Goal: Navigation & Orientation: Find specific page/section

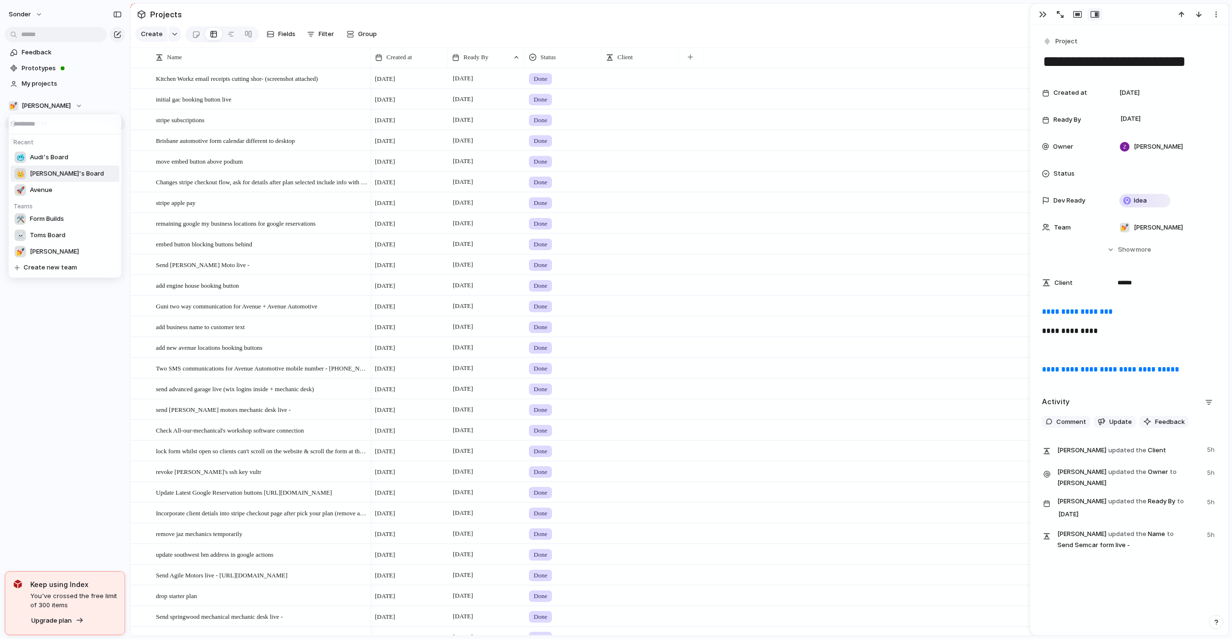
scroll to position [508, 0]
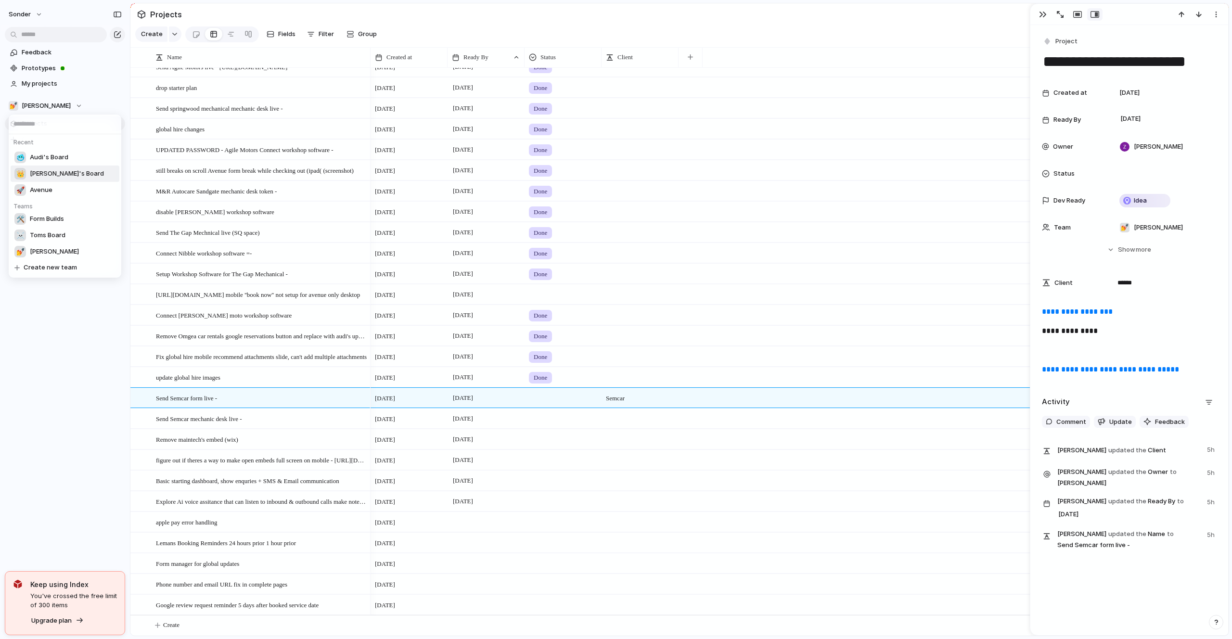
click at [529, 286] on div "Recent 🥶 Audi's Board 👑 Nafis's Board 🚀 Avenue Teams 🛠️ Form Builds ☠️ Toms Boa…" at bounding box center [616, 319] width 1232 height 639
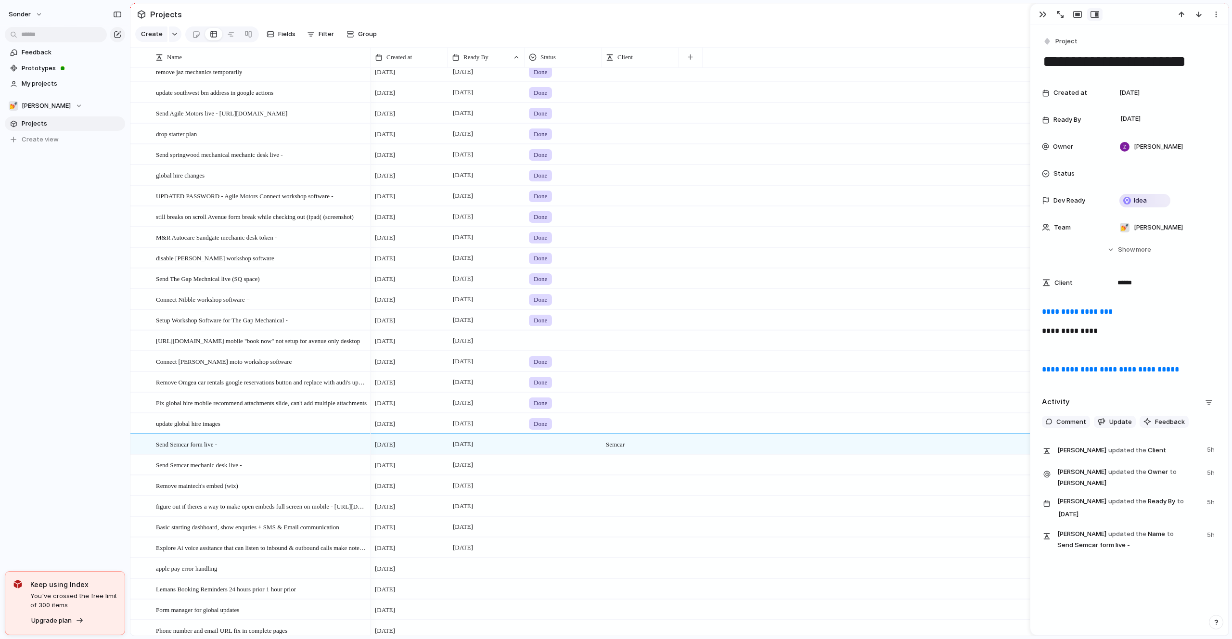
scroll to position [497, 0]
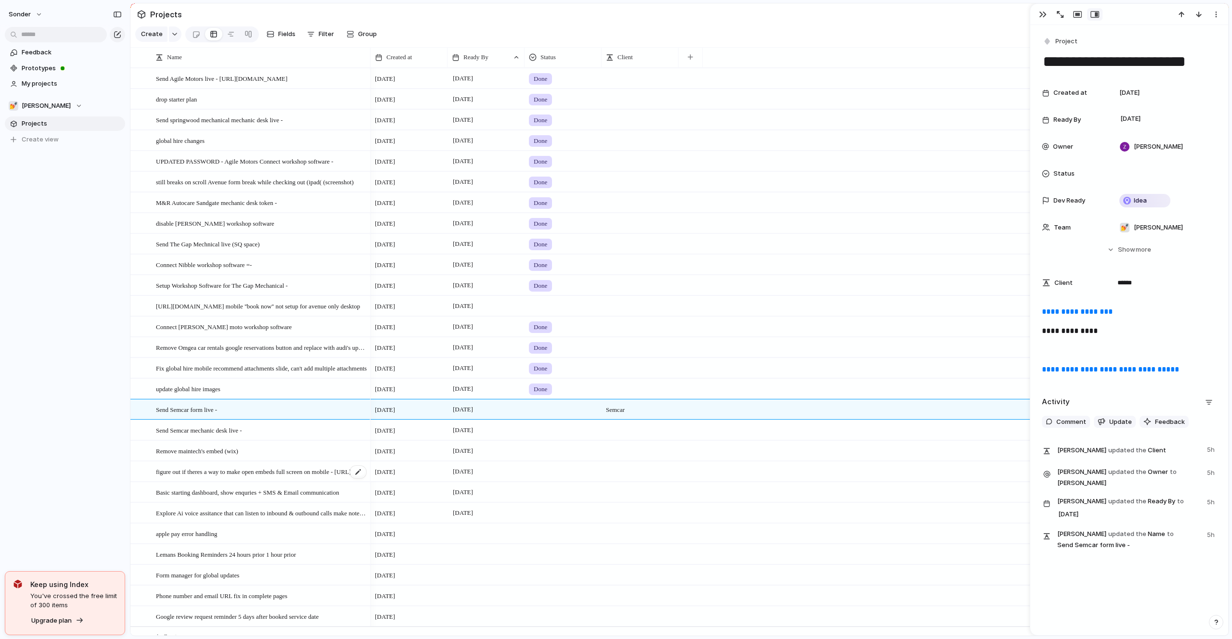
click at [268, 472] on span "figure out if theres a way to make open embeds full screen on mobile - [URL][DO…" at bounding box center [261, 471] width 211 height 11
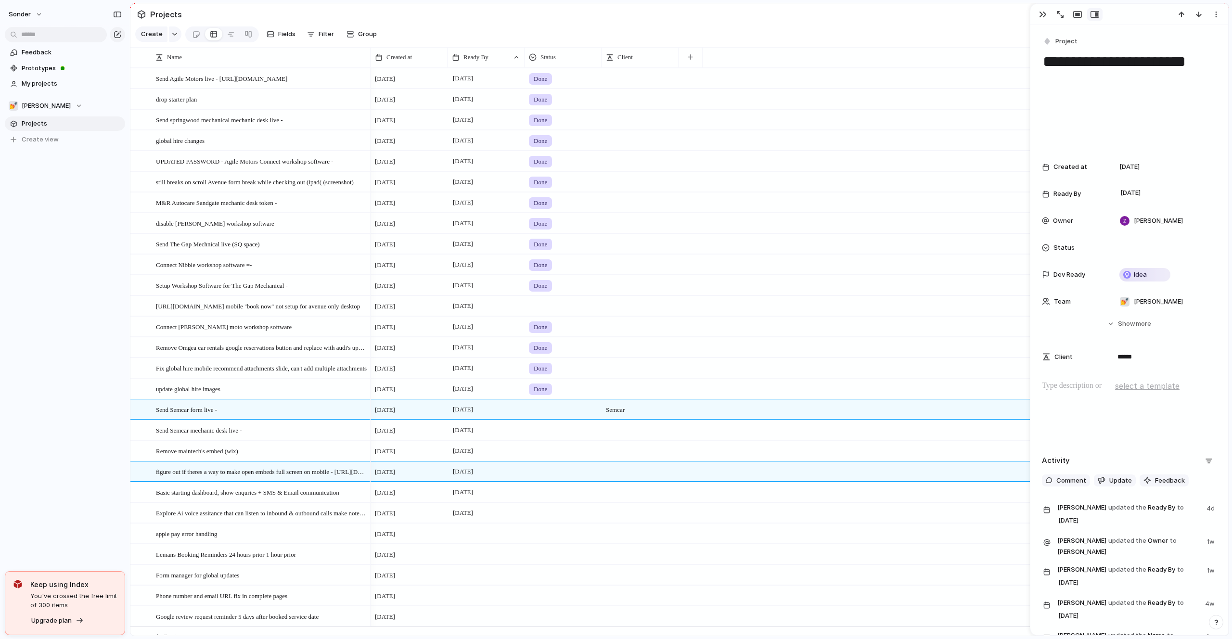
click at [19, 393] on div "sonder Feedback Prototypes My projects 💅 Zach Projects To pick up a draggable i…" at bounding box center [65, 319] width 130 height 639
